Goal: Task Accomplishment & Management: Complete application form

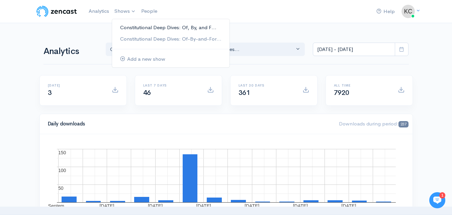
click at [129, 25] on link "Constitutional Deep Dives: Of, By, and F..." at bounding box center [171, 28] width 118 height 12
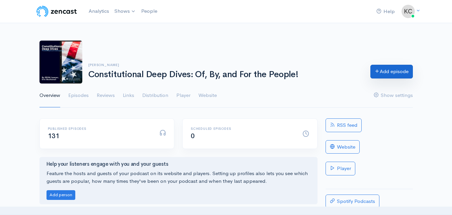
click at [398, 67] on link "Add episode" at bounding box center [392, 72] width 43 height 14
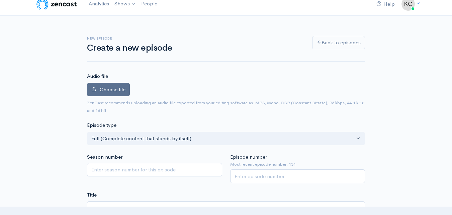
click at [125, 91] on span "Choose file" at bounding box center [113, 89] width 26 height 6
click at [0, 0] on input "Choose file" at bounding box center [0, 0] width 0 height 0
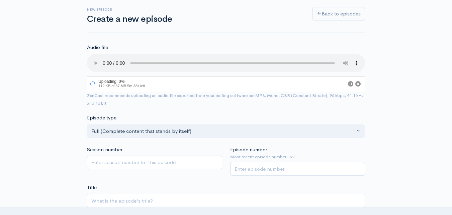
scroll to position [108, 0]
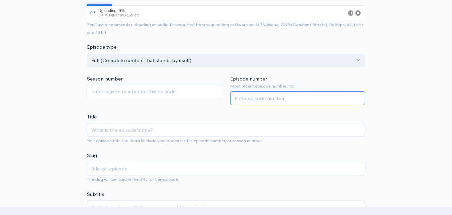
click at [283, 98] on input "Episode number" at bounding box center [297, 98] width 135 height 14
type input "132"
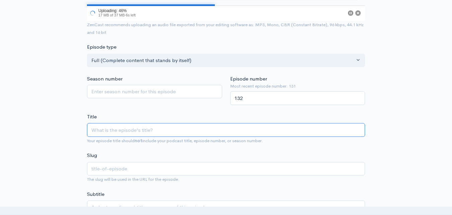
click at [213, 130] on input "Title" at bounding box center [226, 130] width 278 height 14
type input "A"
type input "a"
type input "Ar"
type input "ar"
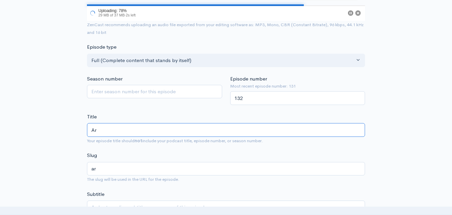
type input "Art"
type input "art"
type input "Arti"
type input "arti"
type input "Artic"
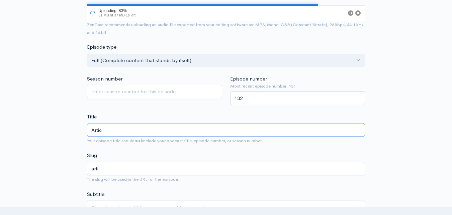
type input "artic"
type input "Articl"
type input "articl"
type input "Article"
type input "article"
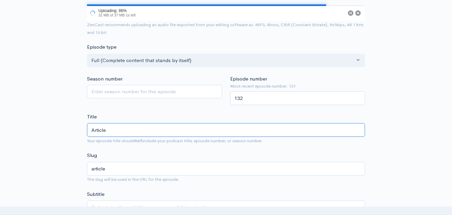
type input "Article 2"
type input "article-2"
type input "Article 2 - S"
type input "article-2-s"
type input "Article 2 - Se"
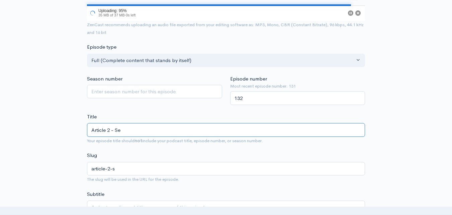
type input "article-2-se"
type input "Article 2 - Sec"
type input "article-2-sec"
type input "Article 2 - Sect"
type input "article-2-sect"
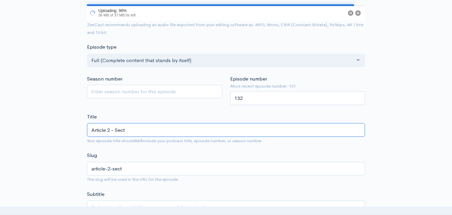
type input "Article 2 - Sec"
type input "article-2-sec"
type input "Article 2 - Se"
type input "article-2-se"
type input "Article 2 - S"
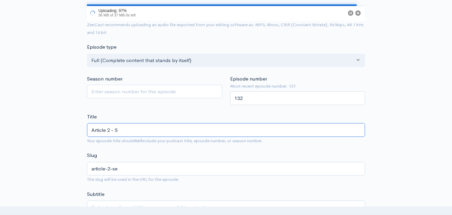
type input "article-2-s"
type input "Article 2 -"
type input "article-2"
type input "Article"
type input "article"
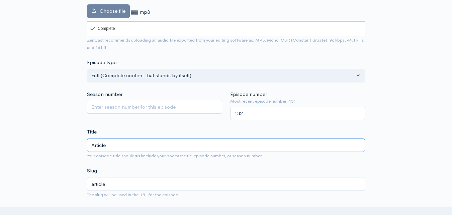
type input "Article 3"
type input "article-3"
type input "Article 3 - S"
type input "article-3-s"
type input "Article 3 - Se"
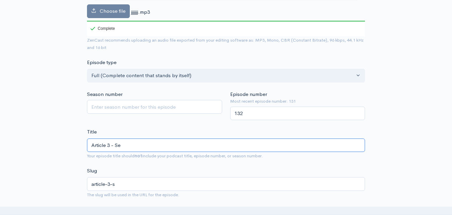
type input "article-3-se"
type input "Article 3 - Sec"
type input "article-3-sec"
type input "Article 3 - Sect"
type input "article-3-sect"
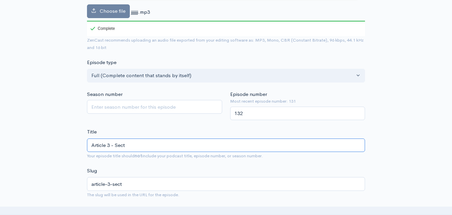
type input "Article 3 - Secti"
type input "article-3-secti"
type input "Article 3 - Section"
type input "article-3-section"
type input "Article 3 - Section 2"
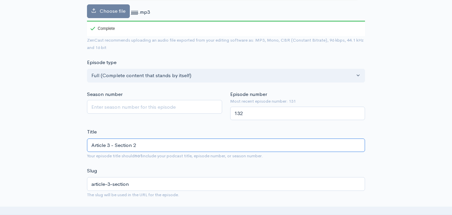
type input "article-3-section-2"
type input "Article 3 - Section 2: C"
type input "article-3-section-2-c"
type input "Article 3 - Section 2: Cas"
type input "article-3-section-2-cas"
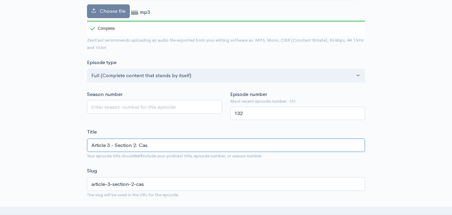
type input "Article 3 - Section 2: Case"
type input "article-3-section-2-case"
type input "Article 3 - Section 2: Cases"
type input "article-3-section-2-cases"
type input "Article 3 - Section 2: Cases t"
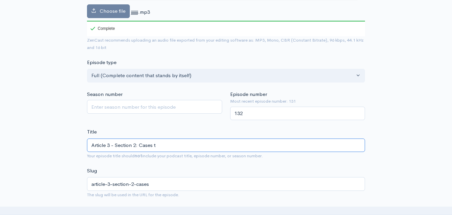
type input "article-3-section-2-cases-t"
type input "Article 3 - Section 2: Cases the"
type input "article-3-section-2-cases-the"
type input "Article 3 - Section 2: Cases the F"
type input "article-3-section-2-cases-the-f"
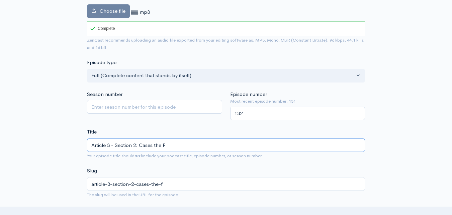
type input "Article 3 - Section 2: Cases the Fe"
type input "article-3-section-2-cases-the-fe"
type input "Article 3 - Section 2: Cases the Fed"
type input "article-3-section-2-cases-the-fed"
type input "Article 3 - Section 2: Cases the Feder"
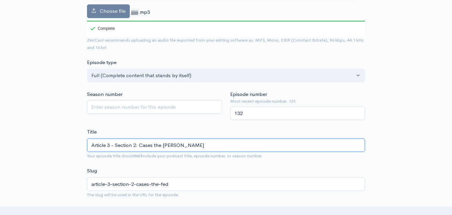
type input "article-3-section-2-cases-the-feder"
type input "Article 3 - Section 2: Cases the Federa"
type input "article-3-section-2-cases-the-federa"
type input "Article 3 - Section 2: Cases the Federal"
type input "article-3-section-2-cases-the-federal"
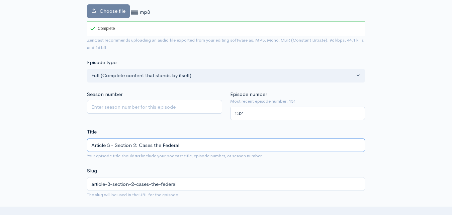
type input "Article 3 - Section 2: Cases the Federal C"
type input "article-3-section-2-cases-the-federal-c"
type input "Article 3 - Section 2: Cases the Federal Co"
type input "article-3-section-2-cases-the-federal-co"
type input "Article 3 - Section 2: Cases the Federal Cou"
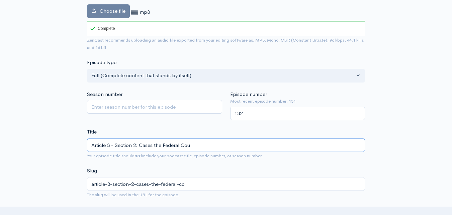
type input "article-3-section-2-cases-the-federal-cou"
type input "Article 3 - Section 2: Cases the Federal Cour"
type input "article-3-section-2-cases-the-federal-cour"
type input "Article 3 - Section 2: Cases the Federal Court"
type input "article-3-section-2-cases-the-federal-court"
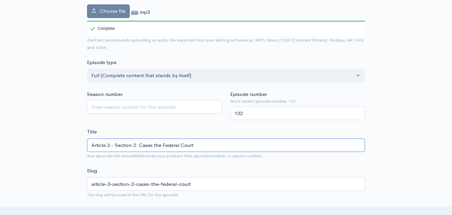
type input "Article 3 - Section 2: Cases the Federal Courts"
type input "article-3-section-2-cases-the-federal-courts"
type input "Article 3 - Section 2: Cases the Federal Courts c"
type input "article-3-section-2-cases-the-federal-courts-c"
type input "Article 3 - Section 2: Cases the Federal Courts"
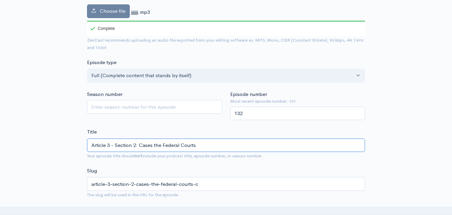
type input "article-3-section-2-cases-the-federal-courts"
type input "Article 3 - Section 2: Cases the Federal Courts C"
type input "article-3-section-2-cases-the-federal-courts-c"
type input "Article 3 - Section 2: Cases the Federal Courts Ca"
type input "article-3-section-2-cases-the-federal-courts-ca"
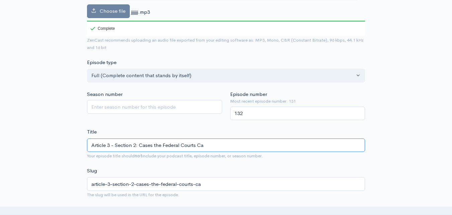
type input "Article 3 - Section 2: Cases the Federal Courts Can"
type input "article-3-section-2-cases-the-federal-courts-can"
type input "Article 3 - Section 2: Cases the Federal Courts Can H"
type input "article-3-section-2-cases-the-federal-courts-can-h"
type input "Article 3 - Section 2: Cases the Federal Courts Can He"
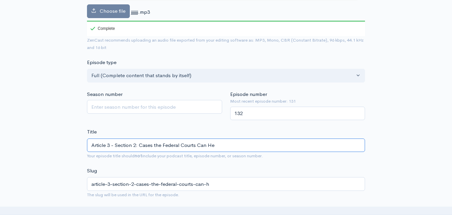
type input "article-3-section-2-cases-the-federal-courts-can-he"
type input "Article 3 - Section 2: Cases the Federal Courts Can Hea"
type input "article-3-section-2-cases-the-federal-courts-can-hea"
type input "Article 3 - Section 2: Cases the Federal Courts Can Hear"
type input "article-3-section-2-cases-the-federal-courts-can-hear"
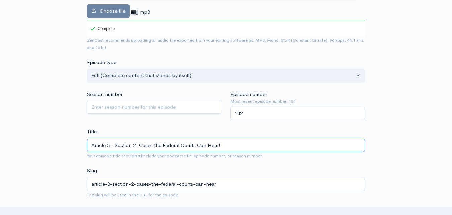
click at [183, 142] on input "Article 3 - Section 2: Cases the Federal Courts Can Hear!" at bounding box center [226, 145] width 278 height 14
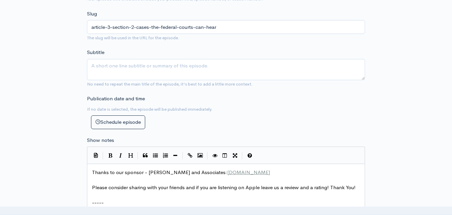
scroll to position [342, 0]
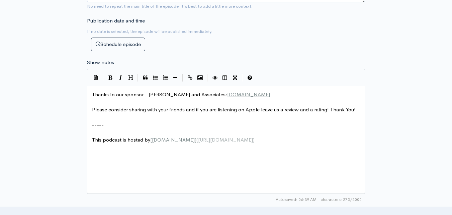
type input "Article 3 - Section 2: Cases the Federal Courts Can Hear!"
click at [92, 94] on pre "Thanks to our sponsor - Eric Buchanan and Associates: www.buchanandisability.com" at bounding box center [229, 95] width 276 height 8
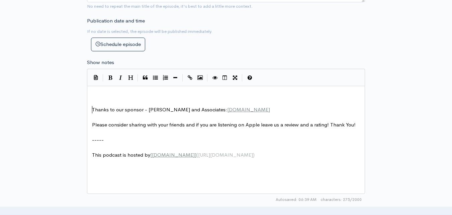
click at [103, 96] on pre "​" at bounding box center [229, 95] width 276 height 8
type textarea "​"
paste textarea
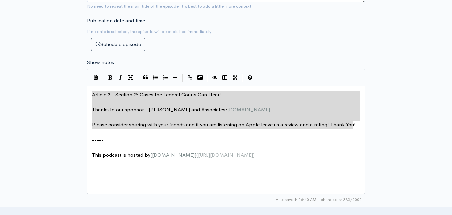
drag, startPoint x: 353, startPoint y: 125, endPoint x: 68, endPoint y: 95, distance: 286.5
type textarea "Article 3 - Section 2: Cases the Federal Courts Can Hear! Thanks to our sponsor…"
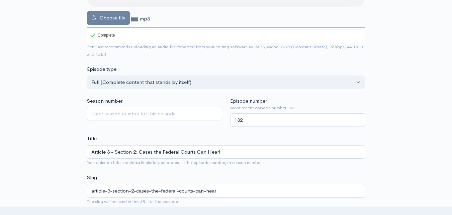
scroll to position [100, 0]
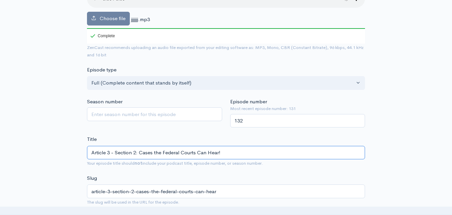
click at [211, 150] on input "Article 3 - Section 2: Cases the Federal Courts Can Hear!" at bounding box center [226, 153] width 278 height 14
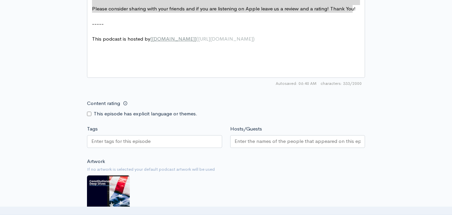
scroll to position [603, 0]
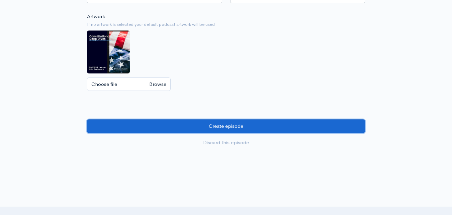
click at [241, 127] on input "Create episode" at bounding box center [226, 126] width 278 height 14
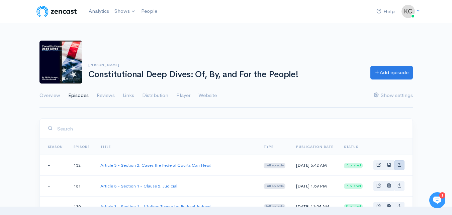
click at [401, 169] on link "Basic example" at bounding box center [399, 165] width 10 height 10
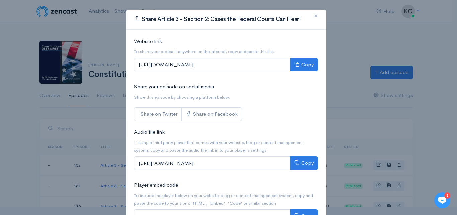
click at [314, 15] on span "×" at bounding box center [316, 16] width 4 height 10
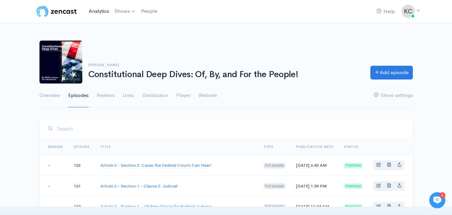
click at [93, 13] on link "Analytics" at bounding box center [99, 11] width 26 height 14
